Goal: Use online tool/utility: Utilize a website feature to perform a specific function

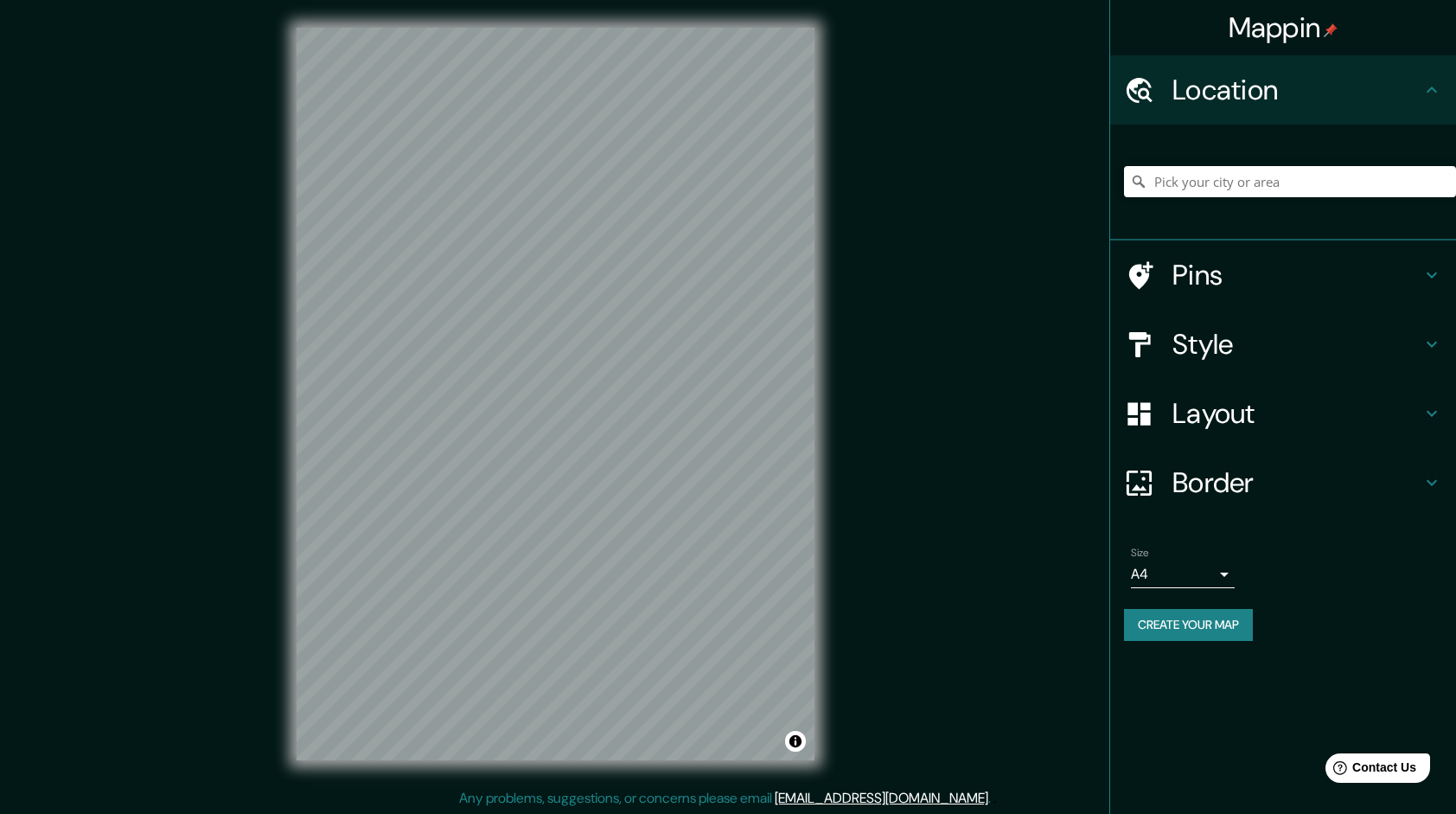
click at [1335, 344] on h4 "Style" at bounding box center [1297, 344] width 249 height 35
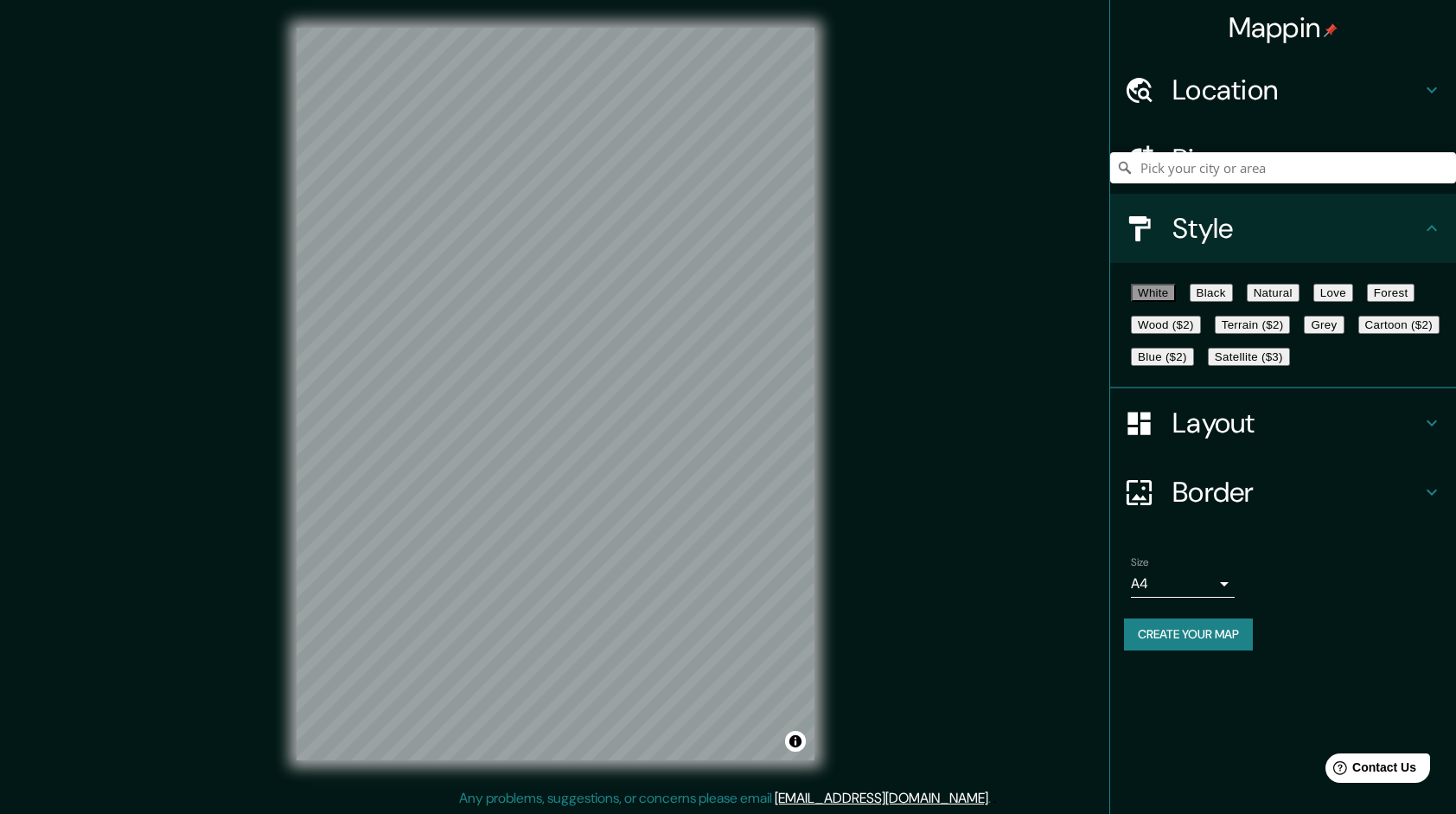
click at [1233, 302] on button "Black" at bounding box center [1212, 292] width 43 height 18
click at [1141, 302] on button "White" at bounding box center [1154, 292] width 45 height 18
click at [1233, 296] on button "Black" at bounding box center [1212, 292] width 43 height 18
click at [1300, 294] on button "Natural" at bounding box center [1273, 292] width 52 height 18
click at [1233, 294] on button "Black" at bounding box center [1212, 292] width 43 height 18
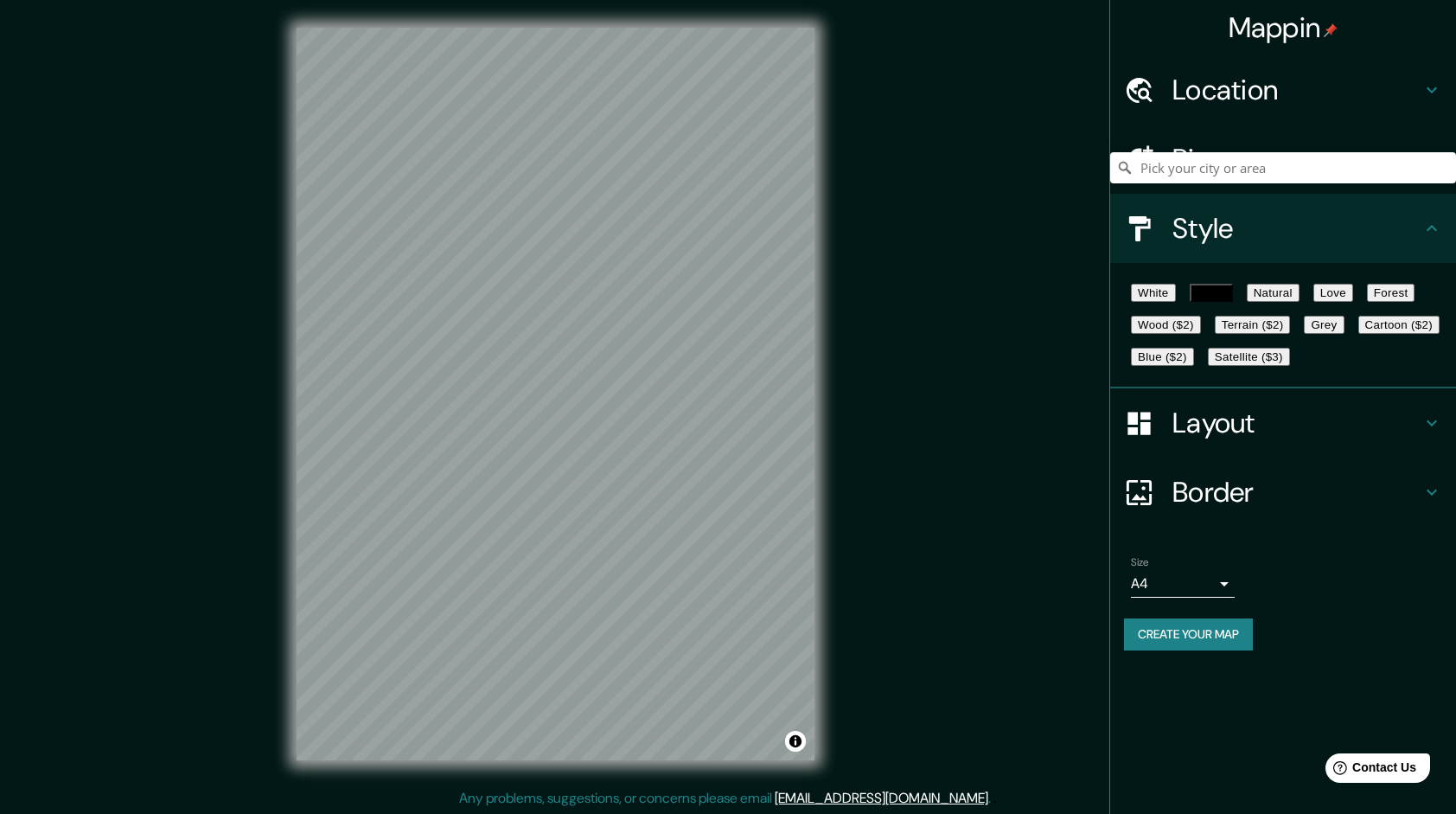
click at [1353, 290] on button "Love" at bounding box center [1333, 292] width 39 height 18
click at [1233, 294] on button "Black" at bounding box center [1212, 292] width 43 height 18
click at [1201, 510] on h4 "Border" at bounding box center [1297, 492] width 249 height 35
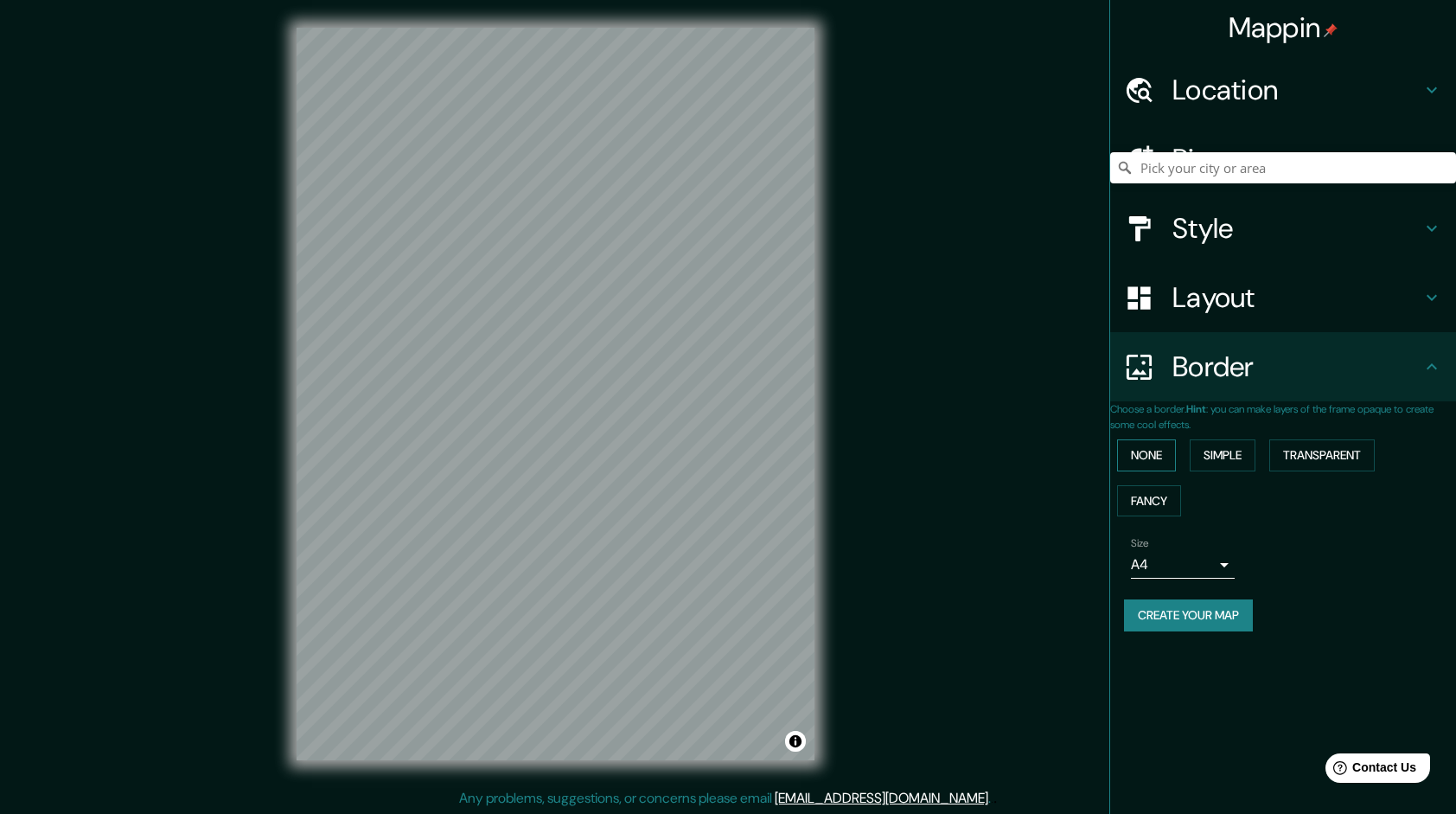
click at [1166, 450] on button "None" at bounding box center [1146, 455] width 59 height 32
click at [1233, 447] on button "Simple" at bounding box center [1223, 455] width 66 height 32
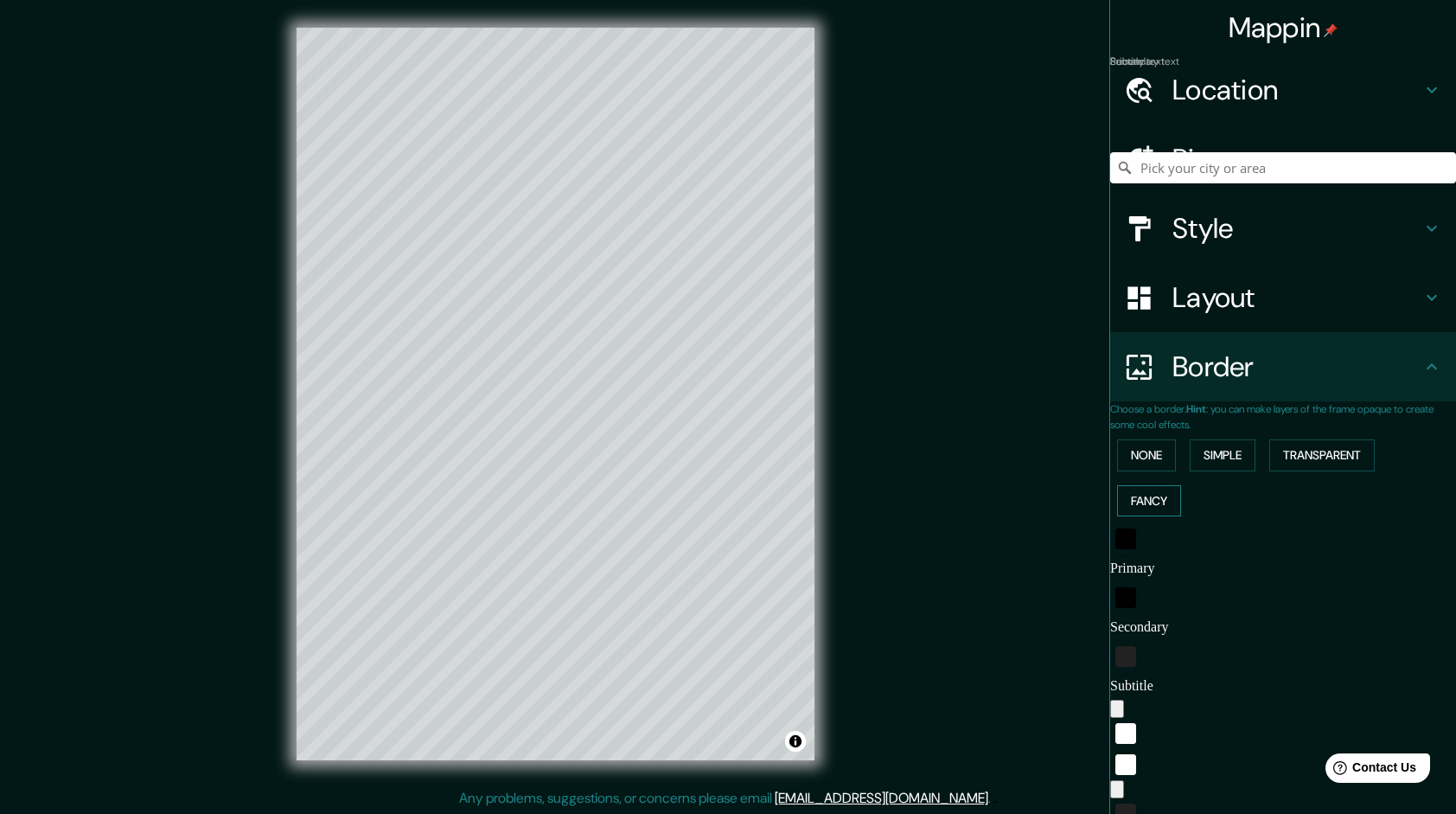
click at [1151, 501] on button "Fancy" at bounding box center [1149, 501] width 64 height 32
click at [1315, 447] on button "Transparent" at bounding box center [1322, 455] width 106 height 32
click at [1179, 452] on div "None Simple Transparent Fancy" at bounding box center [1283, 478] width 346 height 91
click at [1159, 458] on button "None" at bounding box center [1146, 455] width 59 height 32
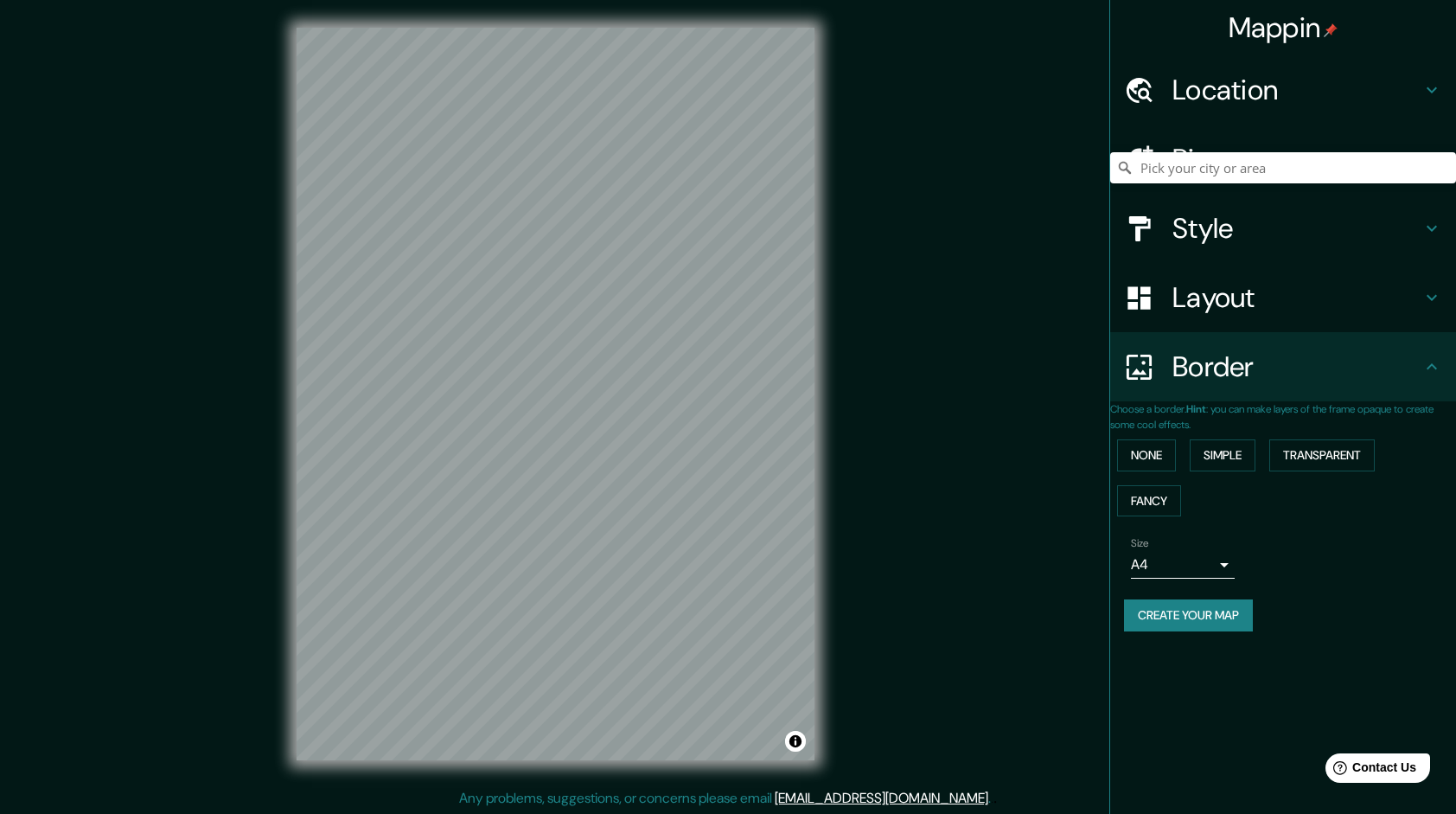
click at [1211, 394] on div "Border" at bounding box center [1283, 367] width 346 height 69
click at [1222, 303] on h4 "Layout" at bounding box center [1297, 297] width 249 height 35
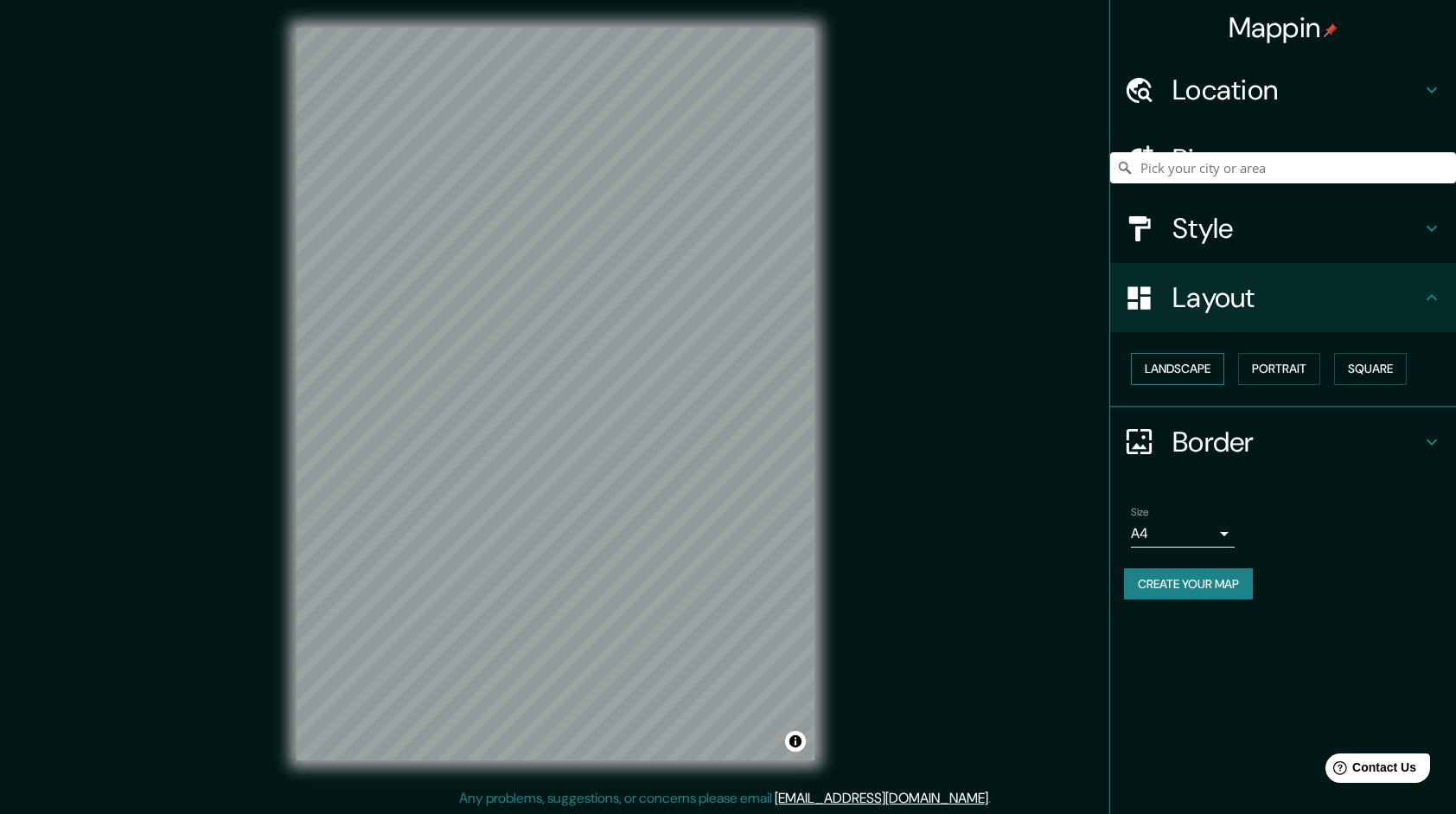
click at [1213, 365] on button "Landscape" at bounding box center [1178, 369] width 94 height 32
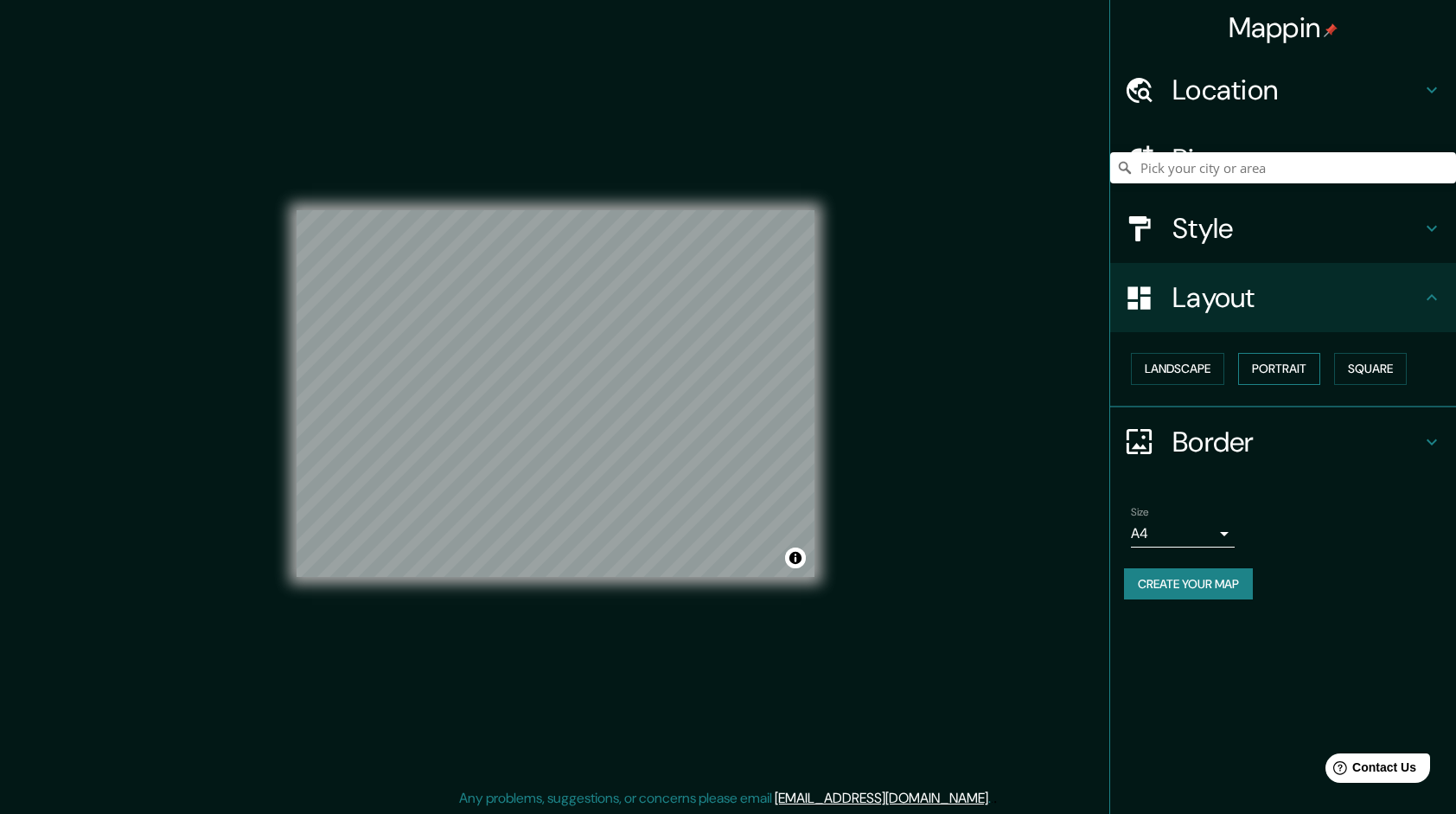
click at [1292, 363] on button "Portrait" at bounding box center [1279, 369] width 82 height 32
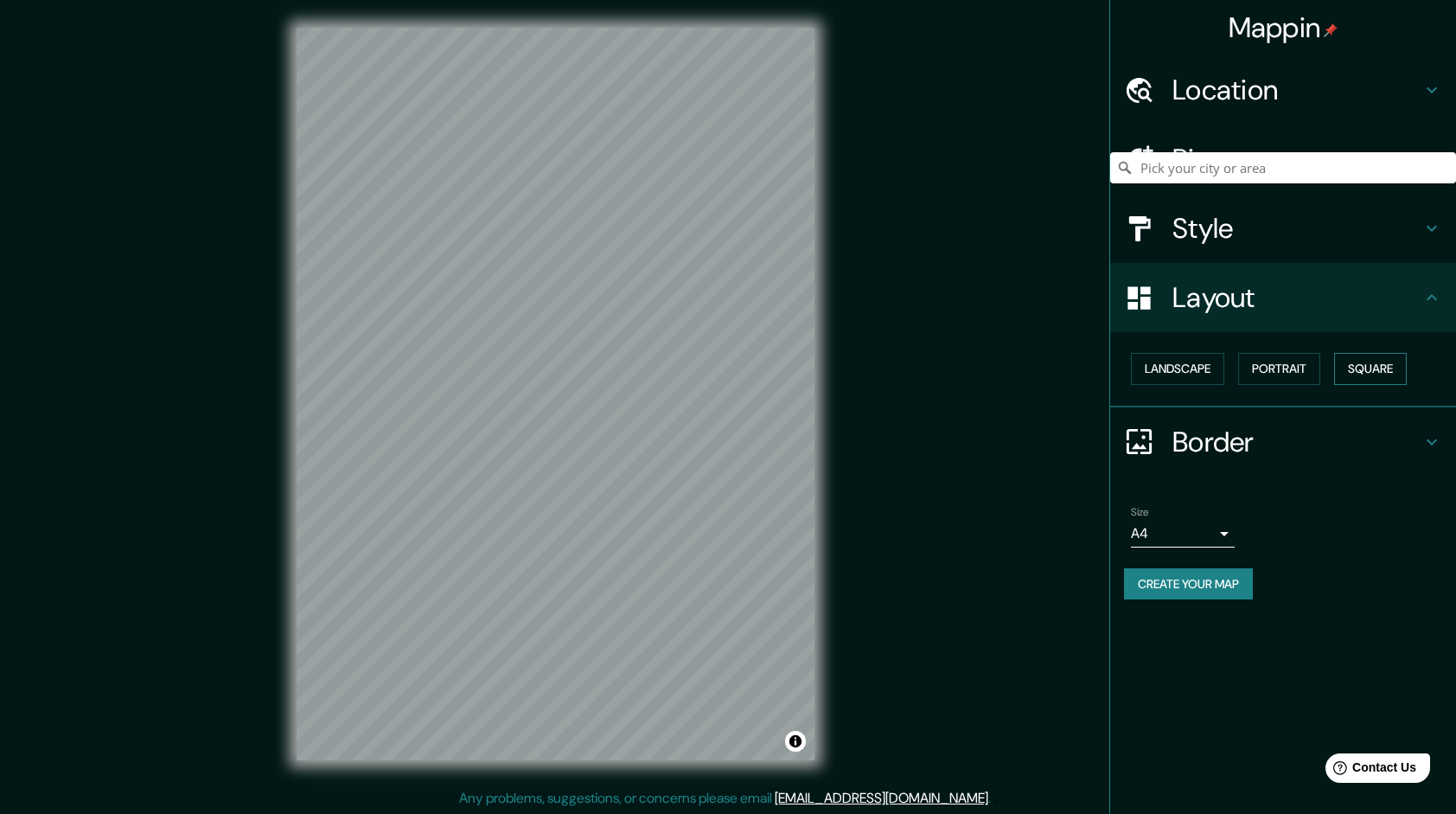
click at [1404, 367] on button "Square" at bounding box center [1371, 369] width 73 height 32
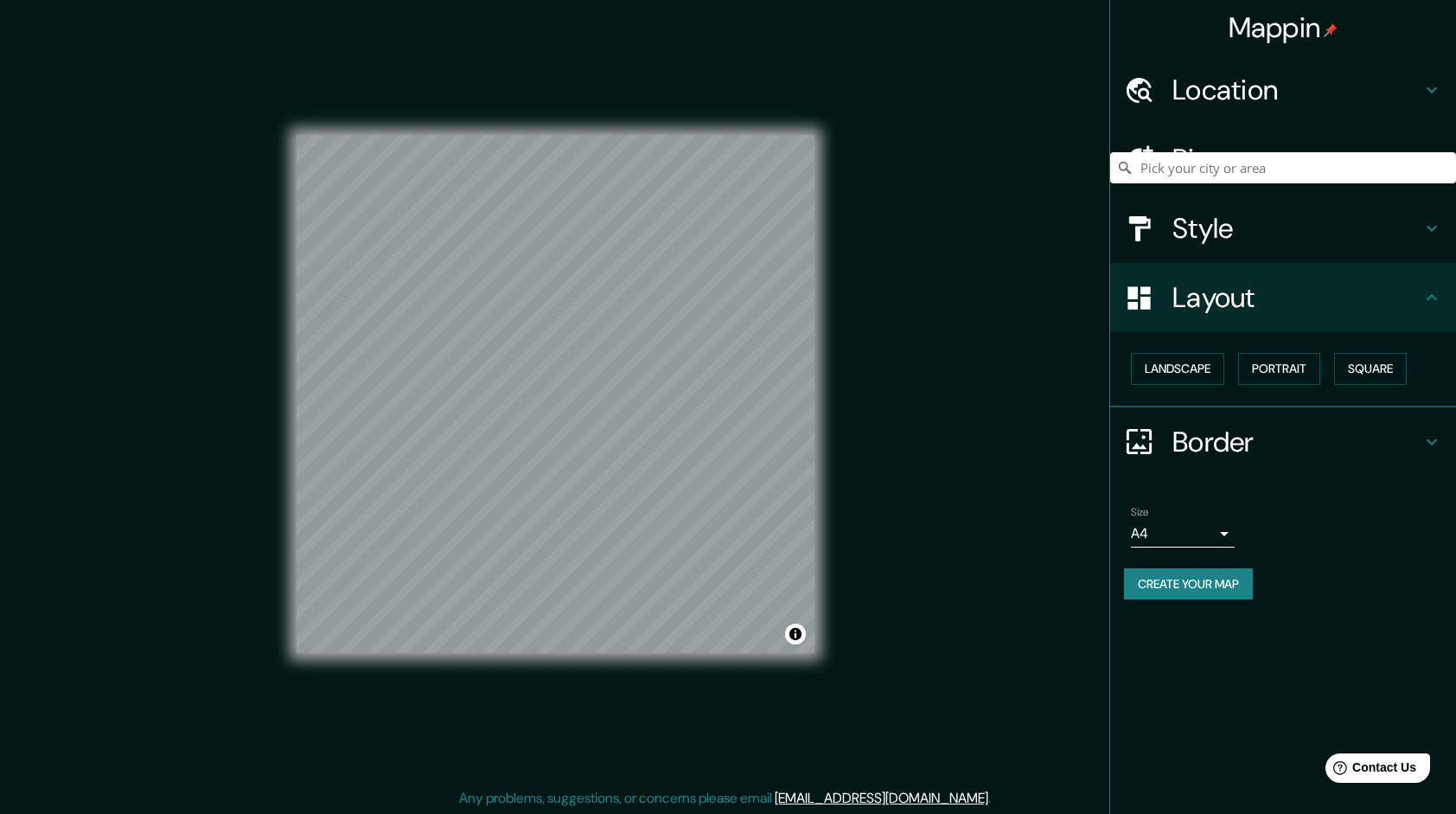
scroll to position [2, 0]
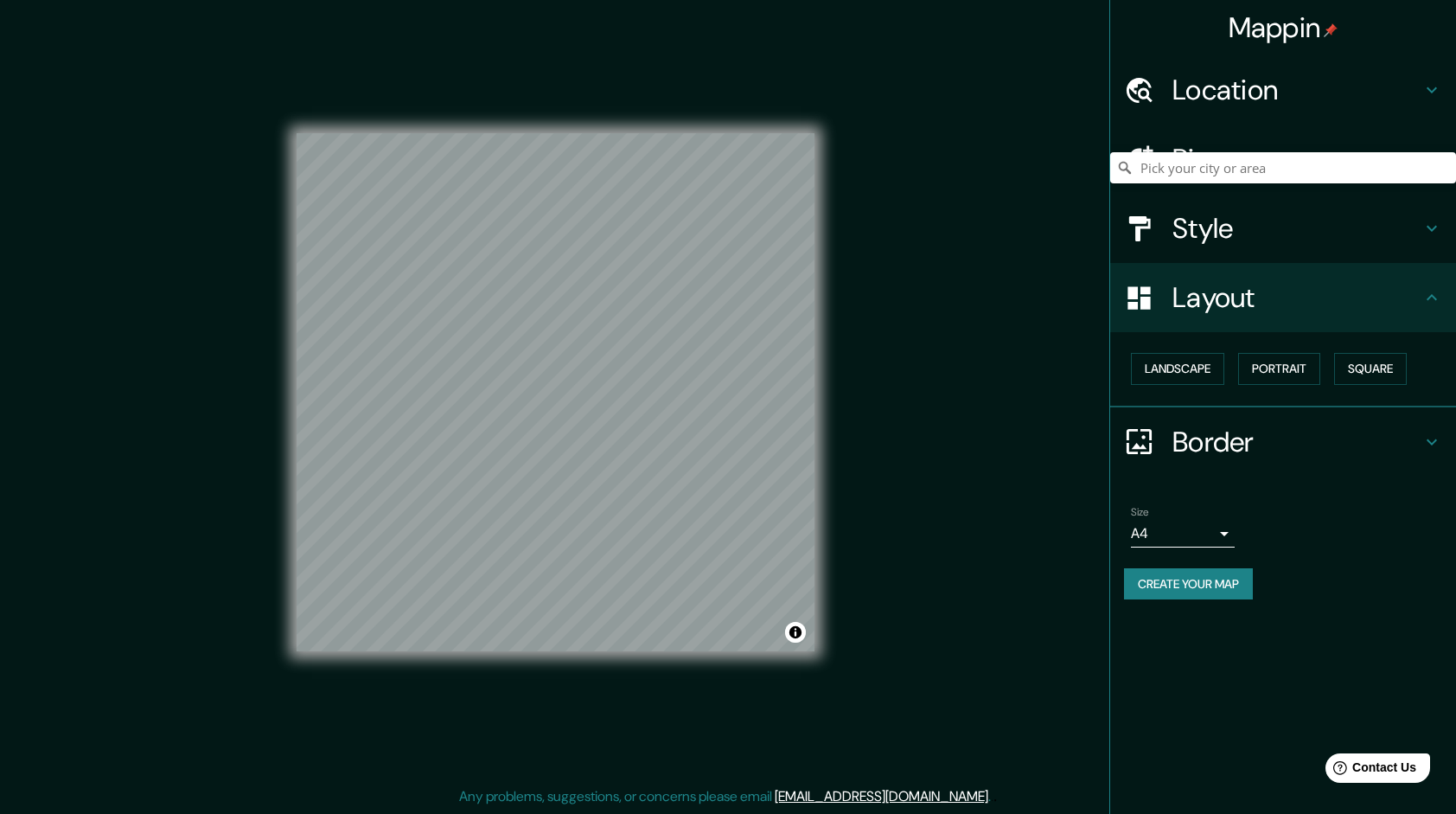
click at [1193, 594] on button "Create your map" at bounding box center [1189, 585] width 129 height 32
click at [1188, 583] on button "Create your map" at bounding box center [1189, 585] width 129 height 32
click at [1021, 621] on div "Mappin Location Pins Style Layout Landscape Portrait Square Border Choose a bor…" at bounding box center [728, 406] width 1456 height 816
click at [1223, 588] on button "Create your map" at bounding box center [1189, 585] width 129 height 32
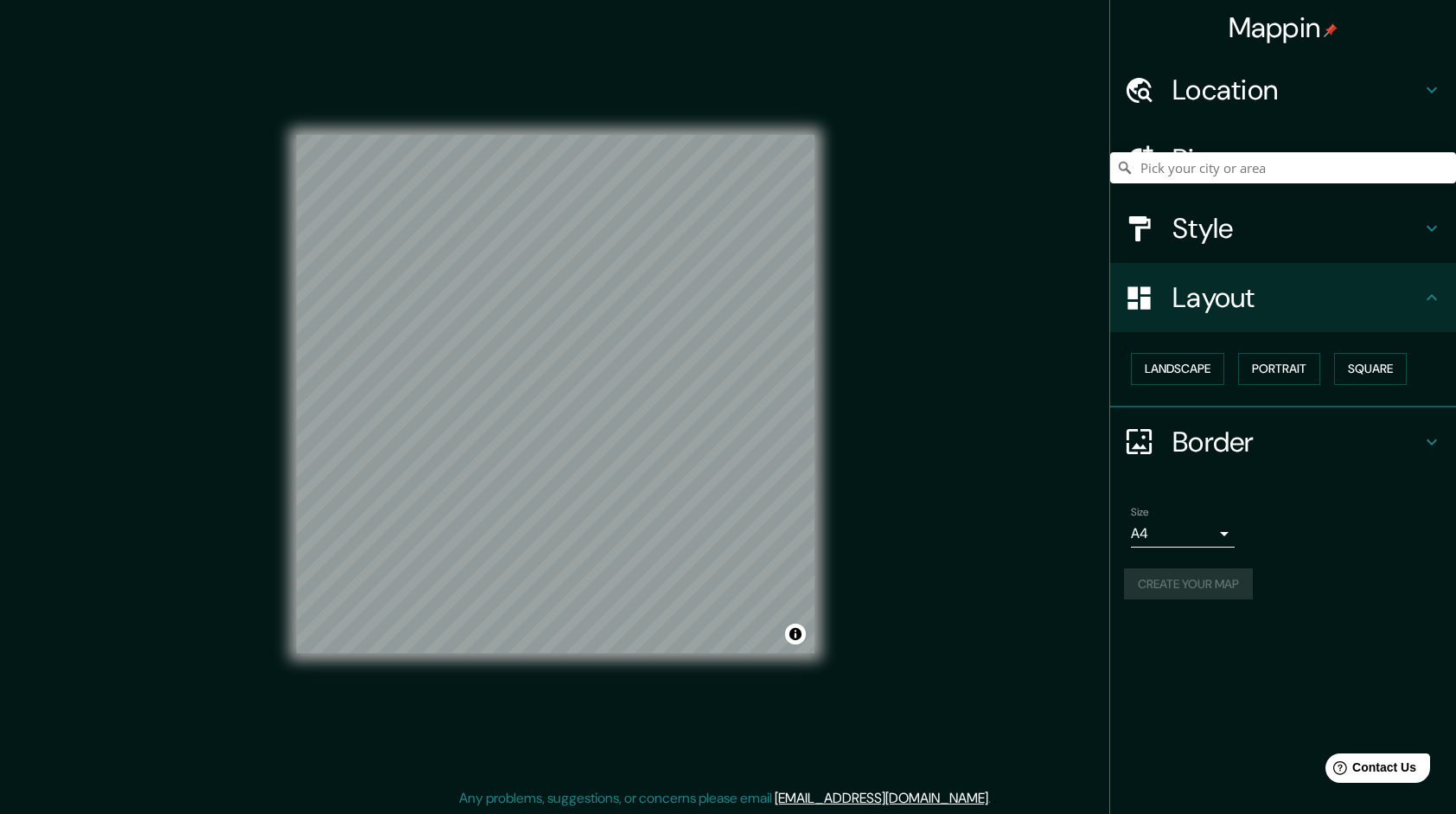
scroll to position [0, 0]
drag, startPoint x: 1287, startPoint y: 550, endPoint x: 1277, endPoint y: 562, distance: 15.6
click at [1277, 562] on div "Size A4 single Create your map" at bounding box center [1284, 556] width 318 height 115
click at [1256, 153] on h4 "Pins" at bounding box center [1297, 158] width 249 height 35
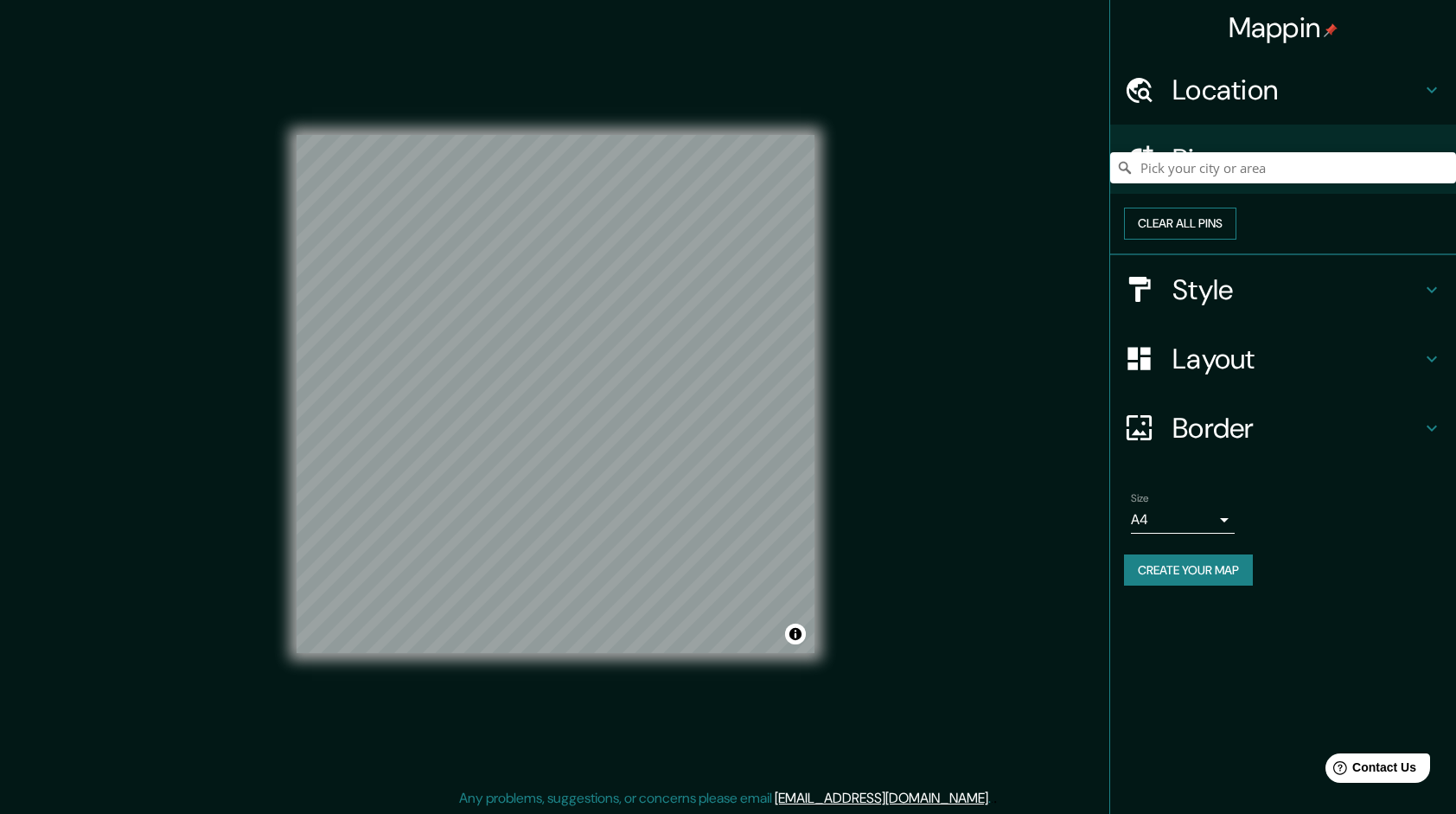
click at [1237, 240] on button "Clear all pins" at bounding box center [1181, 224] width 112 height 32
click at [1262, 176] on h4 "Pins" at bounding box center [1297, 158] width 249 height 35
click at [1418, 174] on h4 "Pins" at bounding box center [1297, 158] width 249 height 35
click at [1017, 613] on div "Mappin Location Pins Clear all pins Style Layout Border Choose a border. Hint :…" at bounding box center [728, 407] width 1456 height 816
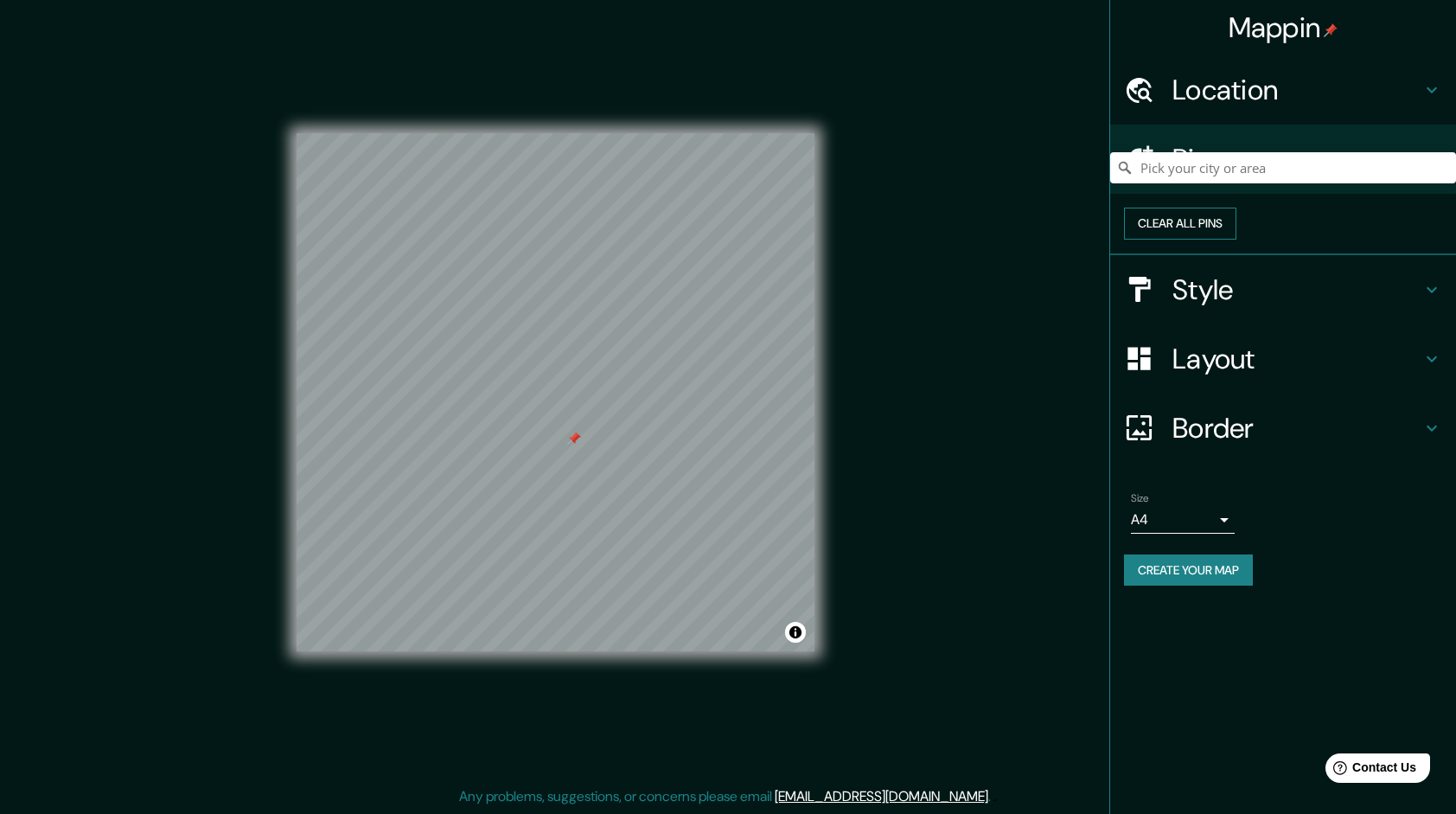
click at [1237, 234] on button "Clear all pins" at bounding box center [1181, 224] width 112 height 32
click at [1237, 235] on button "Clear all pins" at bounding box center [1181, 224] width 112 height 32
